Goal: Information Seeking & Learning: Learn about a topic

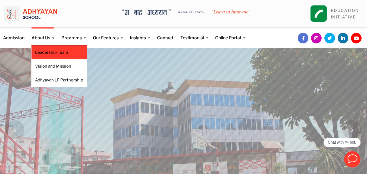
click at [48, 55] on li "Leadership Team" at bounding box center [59, 52] width 56 height 14
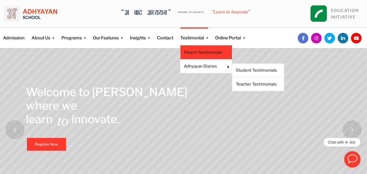
click at [195, 53] on link "Parent Testimonials" at bounding box center [206, 52] width 44 height 6
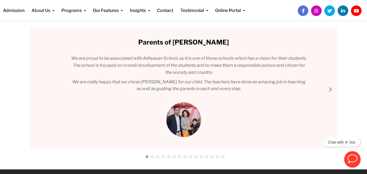
scroll to position [58, 0]
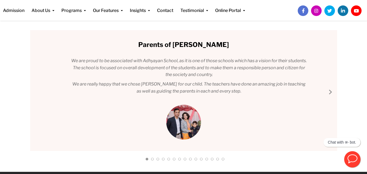
click at [330, 93] on link "Next Slide" at bounding box center [330, 91] width 7 height 7
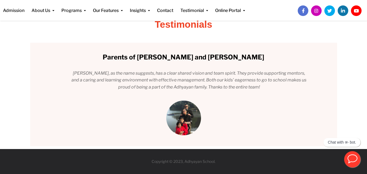
scroll to position [45, 0]
click at [330, 93] on div "Parents of [PERSON_NAME] We are proud to be associated with Adhyayan School, as…" at bounding box center [183, 95] width 307 height 104
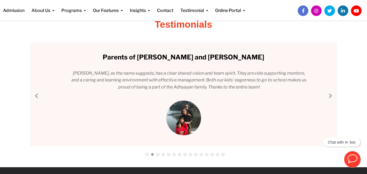
click at [330, 93] on link "Next Slide" at bounding box center [330, 95] width 7 height 7
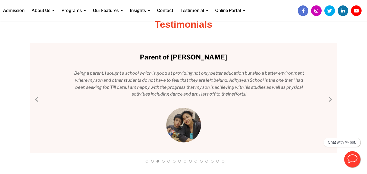
click at [330, 93] on div "Parents of [PERSON_NAME] We are proud to be associated with Adhyayan School, as…" at bounding box center [183, 98] width 307 height 110
click at [331, 100] on link "Next Slide" at bounding box center [330, 99] width 7 height 7
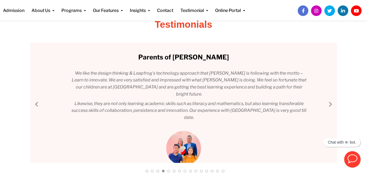
click at [330, 103] on link "Next Slide" at bounding box center [330, 104] width 7 height 7
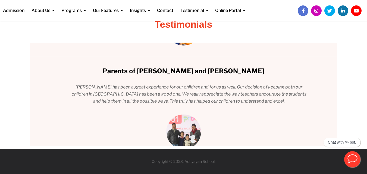
click at [330, 103] on div "Parents of Nirabh Manandhar We are proud to be associated with Adhyayan School,…" at bounding box center [183, 95] width 307 height 104
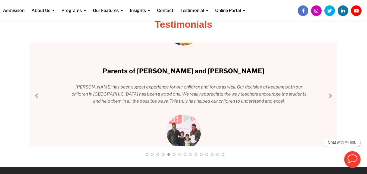
click at [330, 95] on link "Next Slide" at bounding box center [330, 95] width 7 height 7
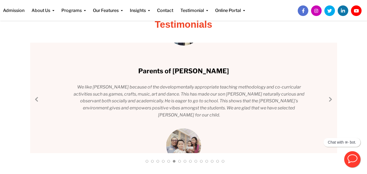
click at [329, 100] on link "Next Slide" at bounding box center [330, 99] width 7 height 7
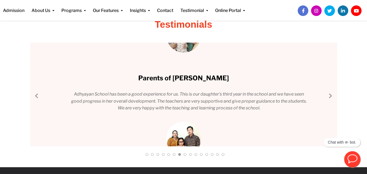
click at [330, 94] on link "Next Slide" at bounding box center [330, 95] width 7 height 7
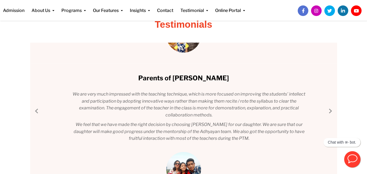
click at [331, 113] on link "Next Slide" at bounding box center [330, 110] width 7 height 7
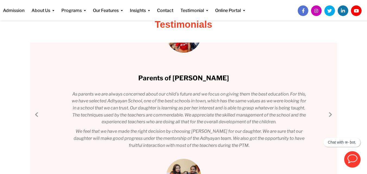
click at [331, 113] on link "Next Slide" at bounding box center [330, 114] width 7 height 7
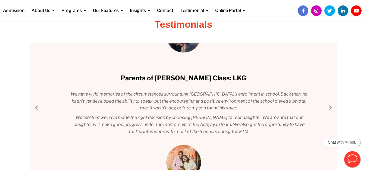
click at [331, 113] on div "Parents of Nirabh Manandhar We are proud to be associated with Adhyayan School,…" at bounding box center [183, 106] width 307 height 127
click at [332, 107] on link "Next Slide" at bounding box center [330, 107] width 7 height 7
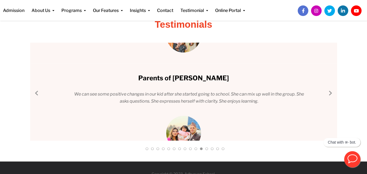
click at [330, 94] on link "Next Slide" at bounding box center [330, 93] width 7 height 7
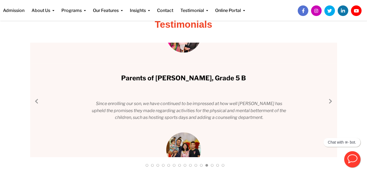
click at [331, 101] on link "Next Slide" at bounding box center [330, 101] width 7 height 7
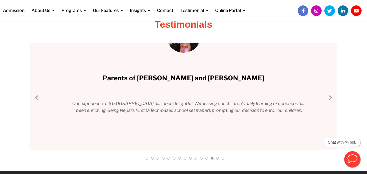
click at [331, 100] on link "Next Slide" at bounding box center [330, 97] width 7 height 7
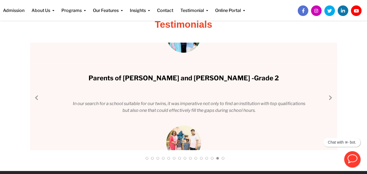
click at [331, 100] on link "Next Slide" at bounding box center [330, 97] width 7 height 7
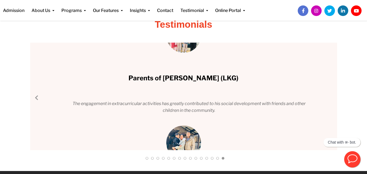
scroll to position [0, 0]
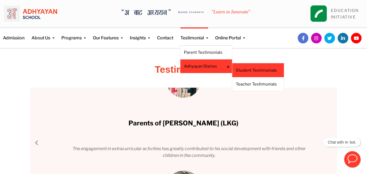
click at [242, 67] on li "Student Testimonials" at bounding box center [258, 70] width 52 height 14
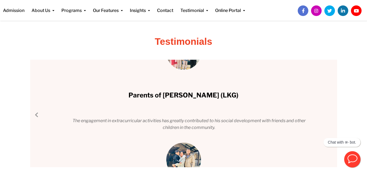
scroll to position [12, 0]
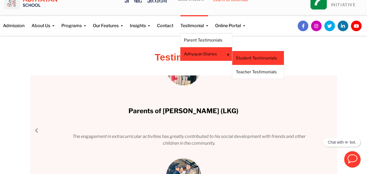
click at [246, 60] on link "Student Testimonials" at bounding box center [257, 58] width 44 height 6
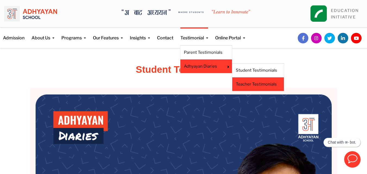
click at [249, 85] on link "Teacher Testimonials" at bounding box center [257, 84] width 44 height 6
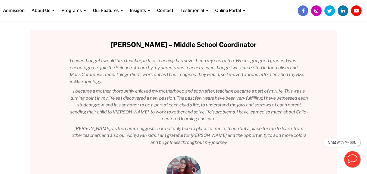
scroll to position [103, 0]
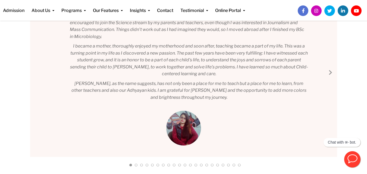
click at [330, 75] on link "Next Slide" at bounding box center [330, 72] width 7 height 7
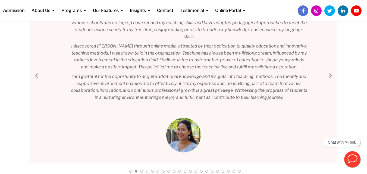
click at [330, 75] on link "Next Slide" at bounding box center [330, 75] width 7 height 7
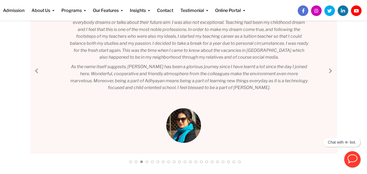
click at [331, 71] on link "Next Slide" at bounding box center [330, 70] width 7 height 7
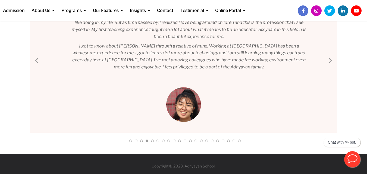
scroll to position [89, 0]
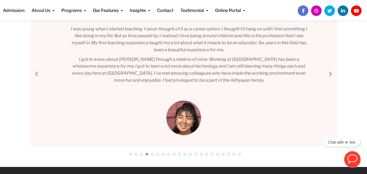
click at [331, 71] on div "Mrs. Deepa Lamsal – Middle School Coordinator I never thought I would be a teac…" at bounding box center [183, 72] width 307 height 148
click at [332, 71] on link "Next Slide" at bounding box center [330, 73] width 7 height 7
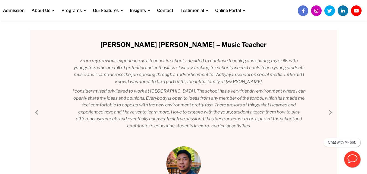
scroll to position [103, 0]
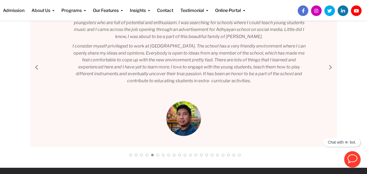
click at [329, 65] on link "Next Slide" at bounding box center [330, 67] width 7 height 7
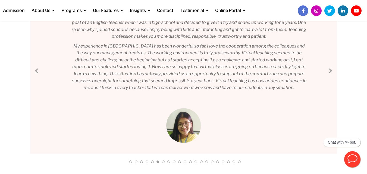
click at [329, 67] on link "Next Slide" at bounding box center [330, 70] width 7 height 7
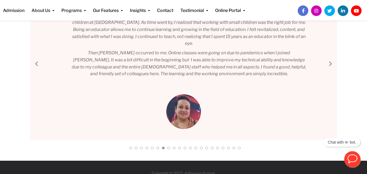
scroll to position [96, 0]
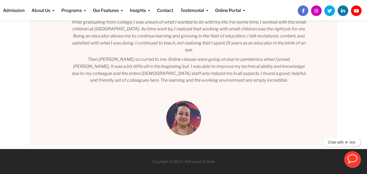
click at [329, 67] on div "Mrs. Deepa Lamsal – Middle School Coordinator I never thought I would be a teac…" at bounding box center [183, 69] width 307 height 155
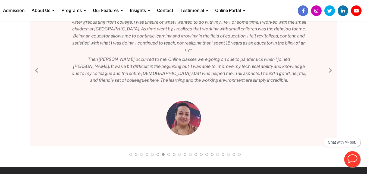
click at [329, 67] on link "Next Slide" at bounding box center [330, 70] width 7 height 7
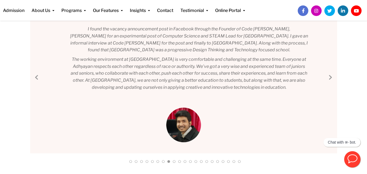
scroll to position [106, 0]
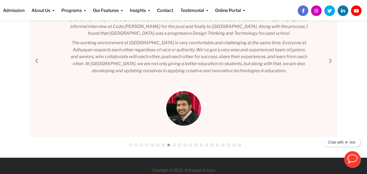
click at [327, 59] on link "Next Slide" at bounding box center [330, 60] width 7 height 7
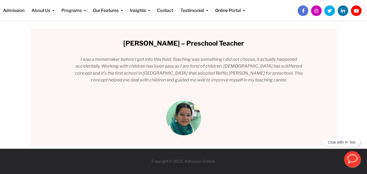
scroll to position [59, 0]
click at [327, 59] on div "Mrs. Deepa Lamsal – Middle School Coordinator I never thought I would be a teac…" at bounding box center [183, 87] width 307 height 117
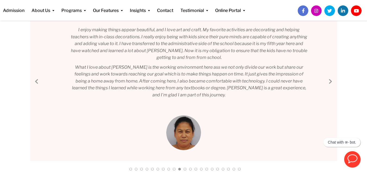
scroll to position [104, 0]
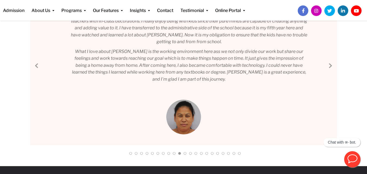
click at [332, 64] on link "Next Slide" at bounding box center [330, 65] width 7 height 7
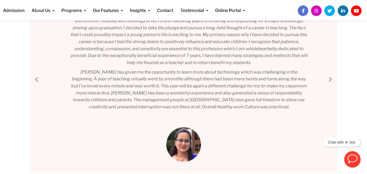
click at [332, 80] on link "Next Slide" at bounding box center [330, 79] width 7 height 7
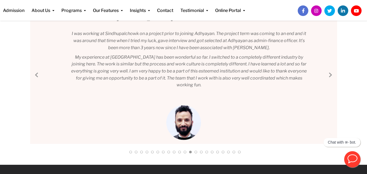
scroll to position [100, 0]
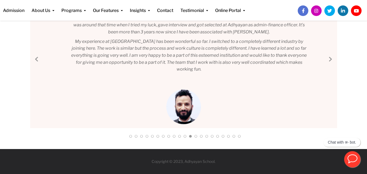
click at [332, 61] on link "Next Slide" at bounding box center [330, 59] width 7 height 7
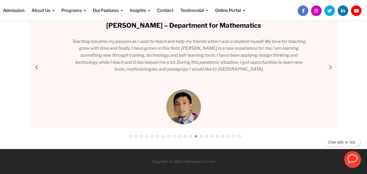
click at [327, 68] on link "Next Slide" at bounding box center [330, 67] width 7 height 7
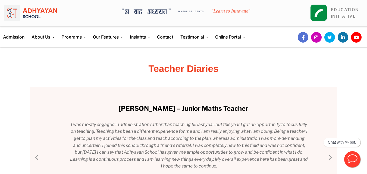
scroll to position [0, 0]
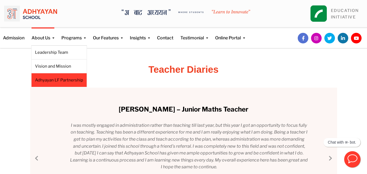
click at [51, 78] on link "Adhyayan LF Partnership" at bounding box center [59, 80] width 48 height 6
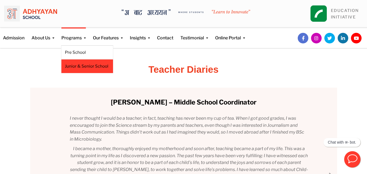
click at [77, 66] on link "Junior & Senior School" at bounding box center [87, 66] width 44 height 6
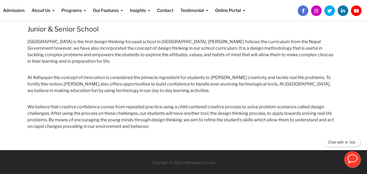
scroll to position [250, 0]
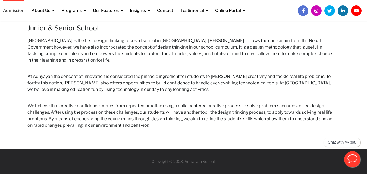
click at [15, 9] on link "Admission" at bounding box center [13, 7] width 21 height 14
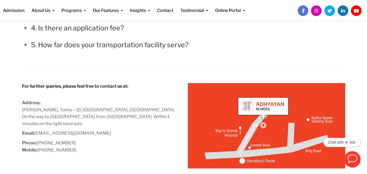
scroll to position [916, 0]
